Goal: Information Seeking & Learning: Learn about a topic

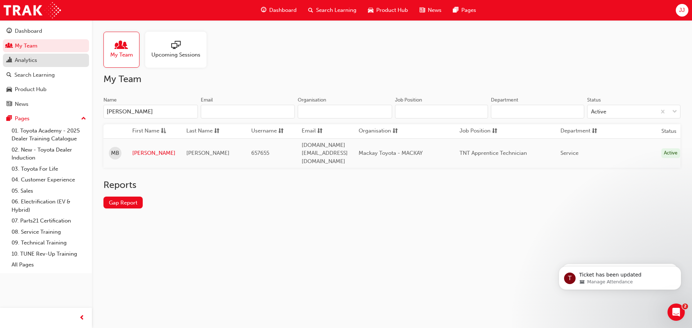
click at [27, 59] on div "Analytics" at bounding box center [26, 60] width 22 height 8
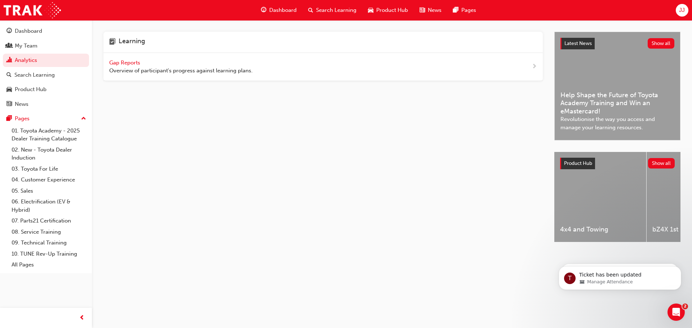
click at [128, 63] on span "Gap Reports" at bounding box center [125, 62] width 32 height 6
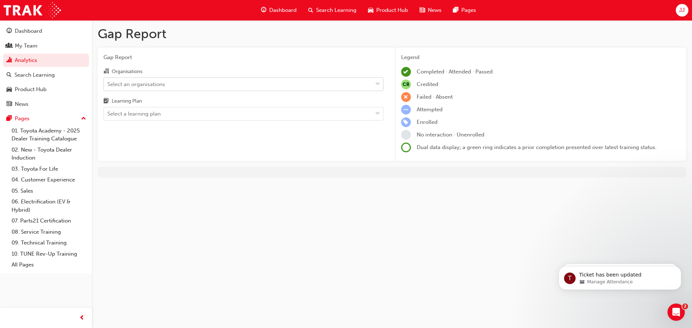
click at [173, 85] on div "Select an organisations" at bounding box center [238, 84] width 268 height 13
click at [108, 85] on input "Organisations Select an organisations" at bounding box center [107, 84] width 1 height 6
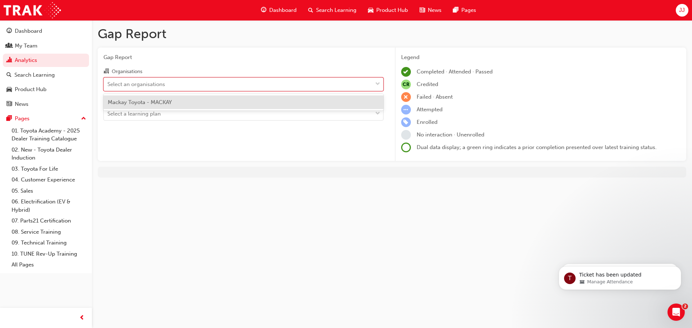
click at [163, 104] on span "Mackay Toyota - MACKAY" at bounding box center [140, 102] width 64 height 6
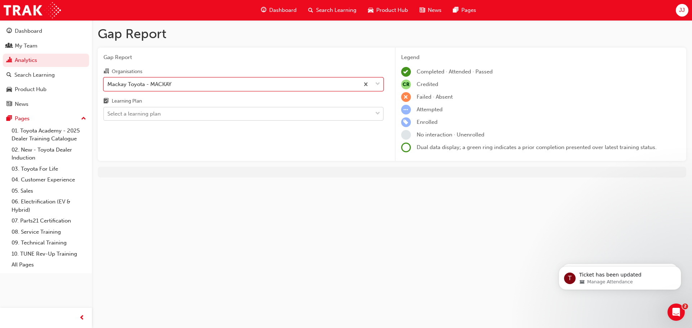
click at [162, 114] on div "Select a learning plan" at bounding box center [238, 114] width 268 height 13
click at [108, 114] on input "Learning Plan Select a learning plan" at bounding box center [107, 114] width 1 height 6
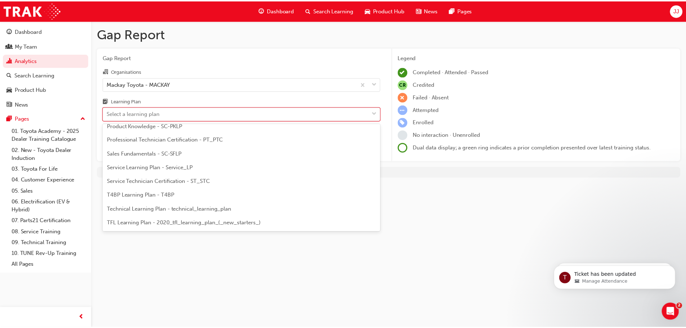
scroll to position [252, 0]
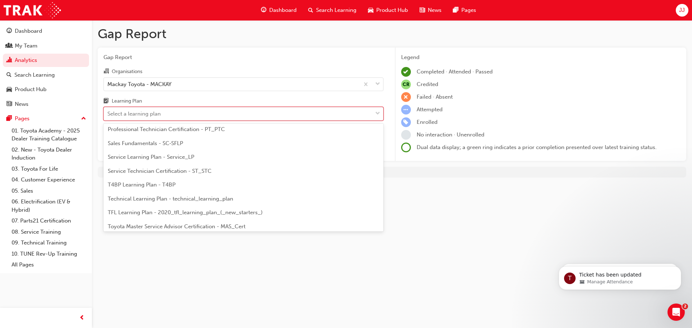
click at [141, 157] on span "Service Learning Plan - Service_LP" at bounding box center [151, 157] width 86 height 6
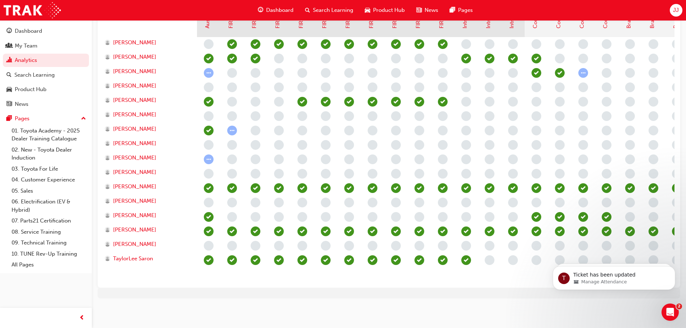
scroll to position [248, 0]
drag, startPoint x: 439, startPoint y: 282, endPoint x: 445, endPoint y: 281, distance: 5.9
click at [445, 281] on div "Showing expanded view Introduction Introduction continued Australian Consumer L…" at bounding box center [389, 105] width 583 height 363
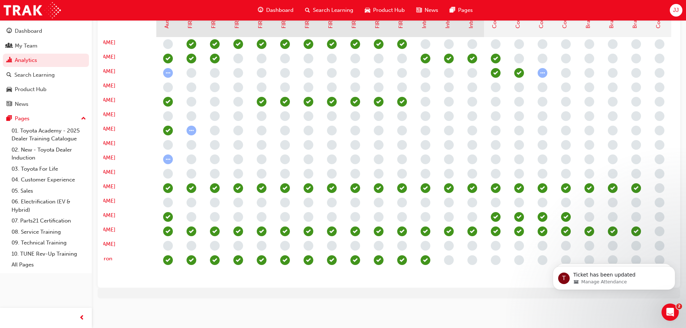
scroll to position [0, 61]
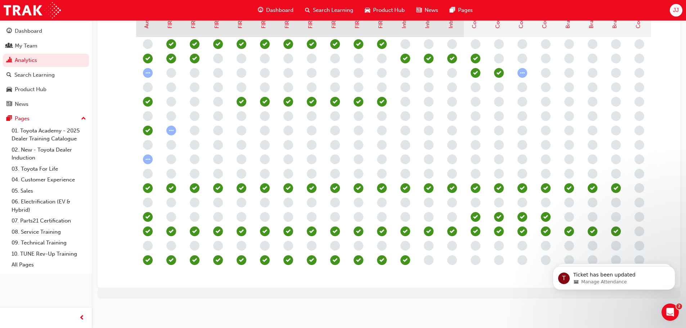
drag, startPoint x: 445, startPoint y: 280, endPoint x: 7, endPoint y: 73, distance: 484.5
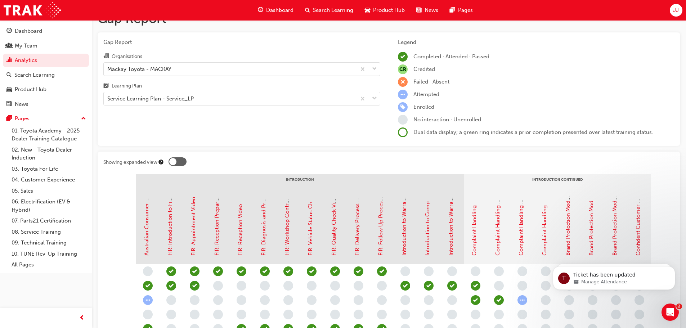
scroll to position [0, 0]
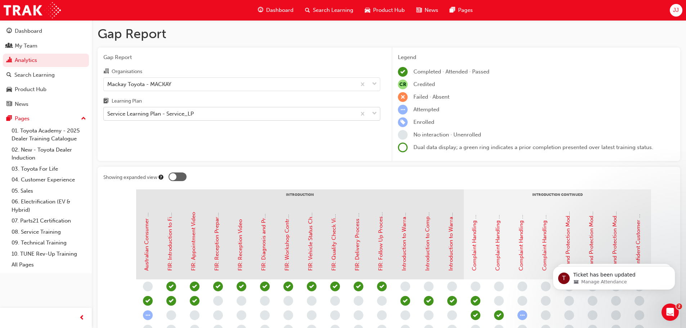
click at [181, 112] on div "Service Learning Plan - Service_LP" at bounding box center [150, 114] width 86 height 8
click at [108, 112] on input "Learning Plan Service Learning Plan - Service_LP" at bounding box center [107, 114] width 1 height 6
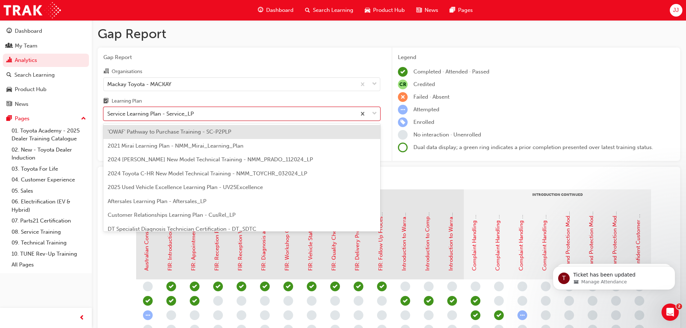
click at [155, 202] on span "Aftersales Learning Plan - Aftersales_LP" at bounding box center [157, 201] width 99 height 6
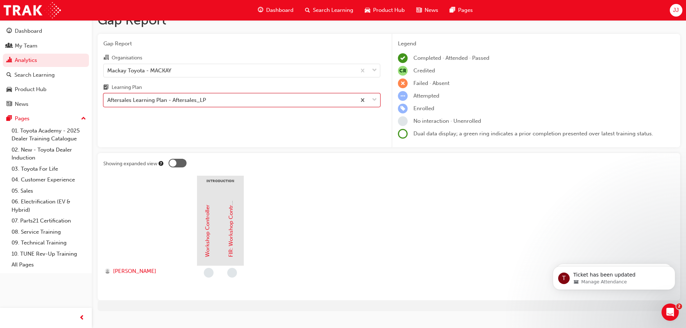
scroll to position [26, 0]
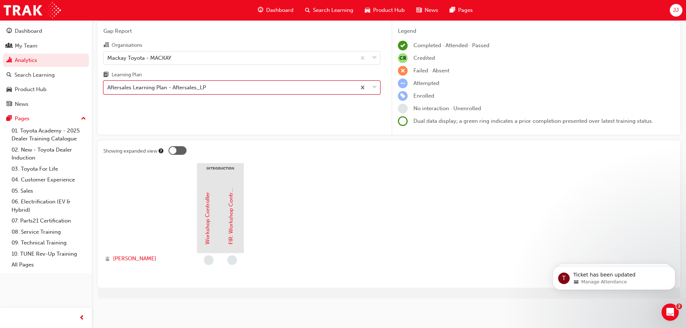
click at [184, 85] on div "Aftersales Learning Plan - Aftersales_LP" at bounding box center [156, 88] width 99 height 8
click at [108, 85] on input "Learning Plan option Aftersales Learning Plan - Aftersales_LP, selected. 0 resu…" at bounding box center [107, 87] width 1 height 6
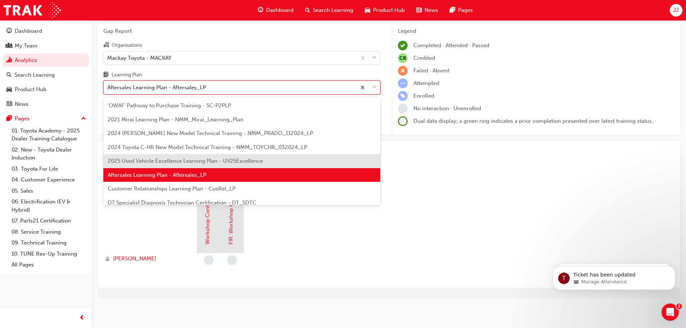
click at [181, 162] on span "2025 Used Vehicle Excellence Learning Plan - UV25Excellence" at bounding box center [185, 161] width 155 height 6
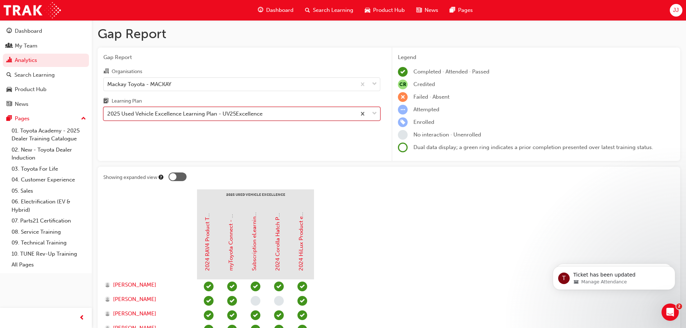
click at [186, 113] on div "2025 Used Vehicle Excellence Learning Plan - UV25Excellence" at bounding box center [184, 114] width 155 height 8
click at [108, 113] on input "Learning Plan option 2025 Used Vehicle Excellence Learning Plan - UV25Excellenc…" at bounding box center [107, 114] width 1 height 6
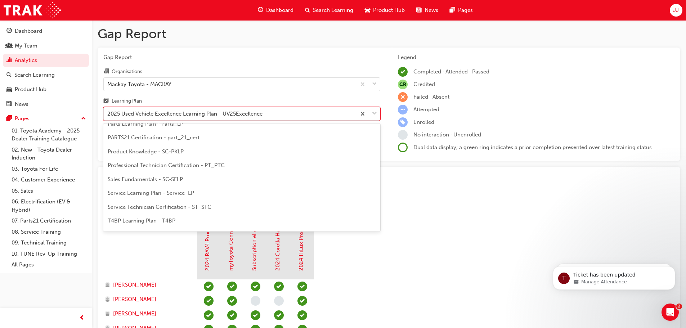
scroll to position [311, 0]
click at [150, 197] on span "Used Vehicle Learning Plan - UV_Learning Plan" at bounding box center [167, 195] width 118 height 6
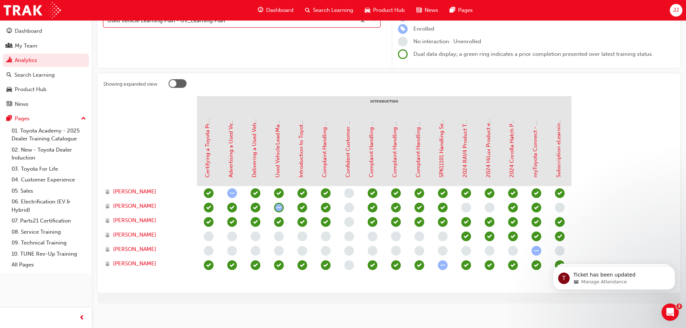
scroll to position [98, 0]
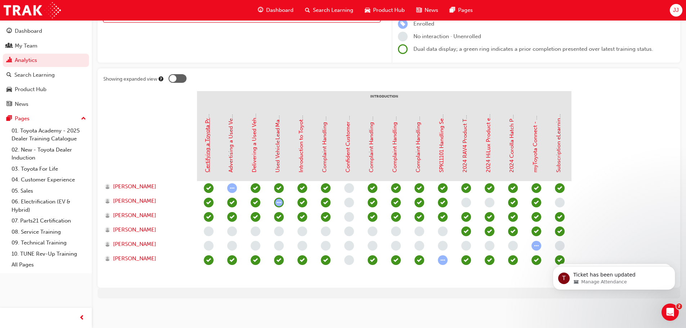
click at [208, 172] on link "Certifying a Toyota Pre-Owned Vehicle (TCPO) in TUNE DMS e-Learning Module" at bounding box center [207, 72] width 6 height 201
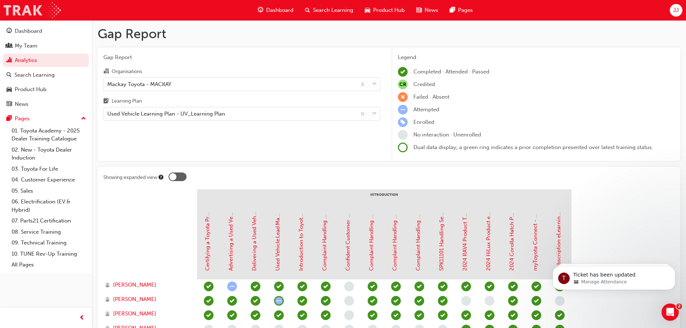
scroll to position [98, 0]
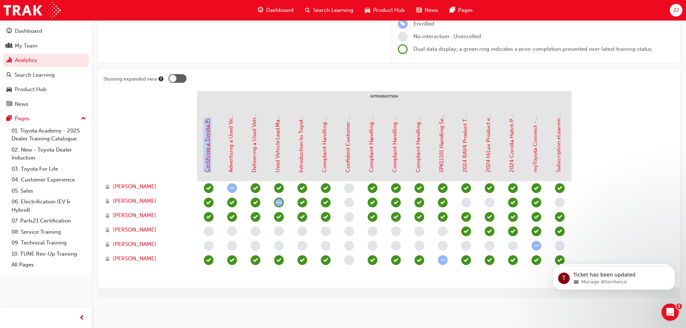
drag, startPoint x: 207, startPoint y: 173, endPoint x: 207, endPoint y: 117, distance: 55.8
click at [207, 117] on div "Certifying a Toyota Pre-Owned Vehicle (TCPO) in TUNE DMS e-Learning Module" at bounding box center [208, 145] width 23 height 72
copy link "Certifying a Toyota Pre"
click at [209, 155] on link "Certifying a Toyota Pre-Owned Vehicle (TCPO) in TUNE DMS e-Learning Module" at bounding box center [207, 72] width 6 height 201
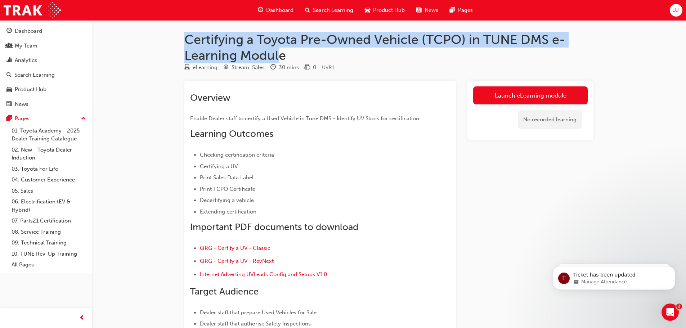
drag, startPoint x: 281, startPoint y: 57, endPoint x: 183, endPoint y: 40, distance: 99.5
click at [183, 40] on div "Certifying a Toyota Pre-Owned Vehicle (TCPO) in TUNE DMS e-Learning Module eLea…" at bounding box center [389, 211] width 432 height 359
copy h1 "Certifying a Toyota Pre-Owned Vehicle (TCPO) in TUNE DMS e-Learning Modul"
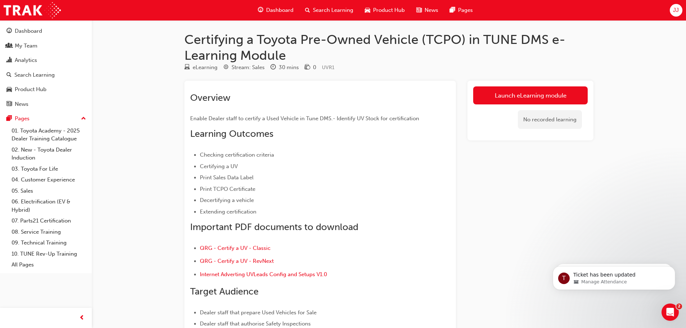
click at [286, 58] on h1 "Certifying a Toyota Pre-Owned Vehicle (TCPO) in TUNE DMS e-Learning Module" at bounding box center [388, 47] width 409 height 31
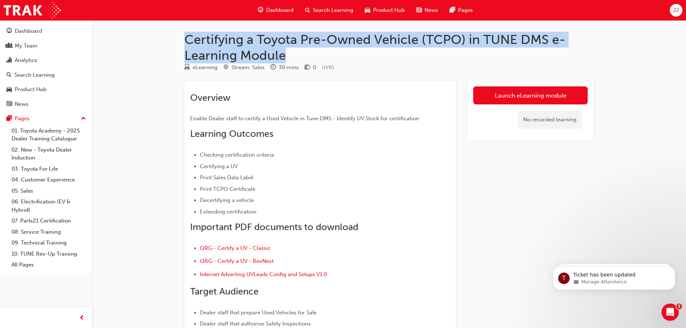
drag, startPoint x: 287, startPoint y: 57, endPoint x: 181, endPoint y: 44, distance: 107.0
click at [179, 44] on div "Certifying a Toyota Pre-Owned Vehicle (TCPO) in TUNE DMS e-Learning Module eLea…" at bounding box center [389, 211] width 432 height 359
copy h1 "Certifying a Toyota Pre-Owned Vehicle (TCPO) in TUNE DMS e-Learning Module"
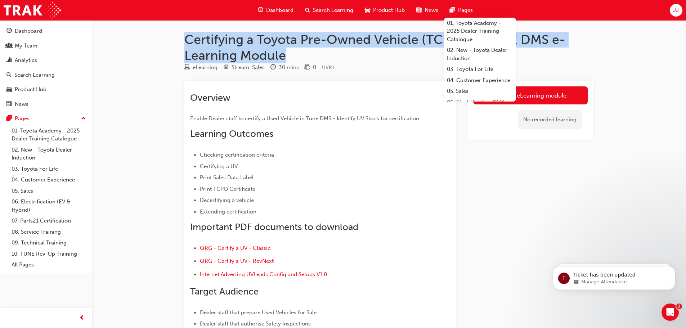
scroll to position [98, 0]
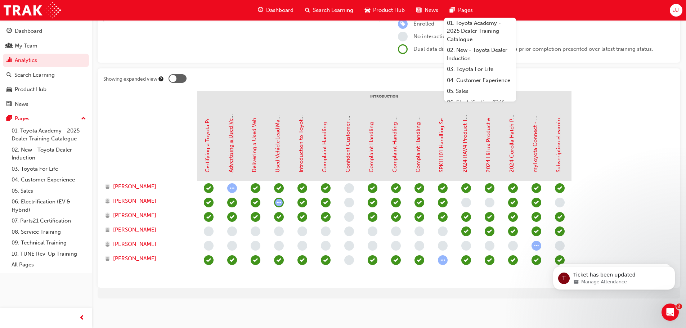
click at [231, 160] on link "Advertising a Used Vehicle via TUNE DMS e-Learning Module" at bounding box center [231, 96] width 6 height 152
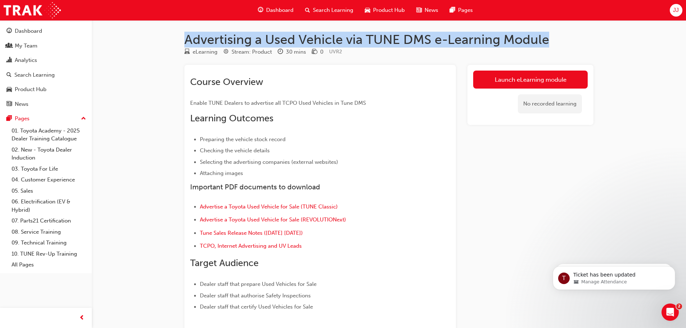
drag, startPoint x: 184, startPoint y: 41, endPoint x: 550, endPoint y: 40, distance: 366.3
click at [551, 40] on div "Advertising a Used Vehicle via TUNE DMS e-Learning Module eLearning Stream: Pro…" at bounding box center [389, 197] width 432 height 331
copy h1 "Advertising a Used Vehicle via TUNE DMS e-Learning Module"
